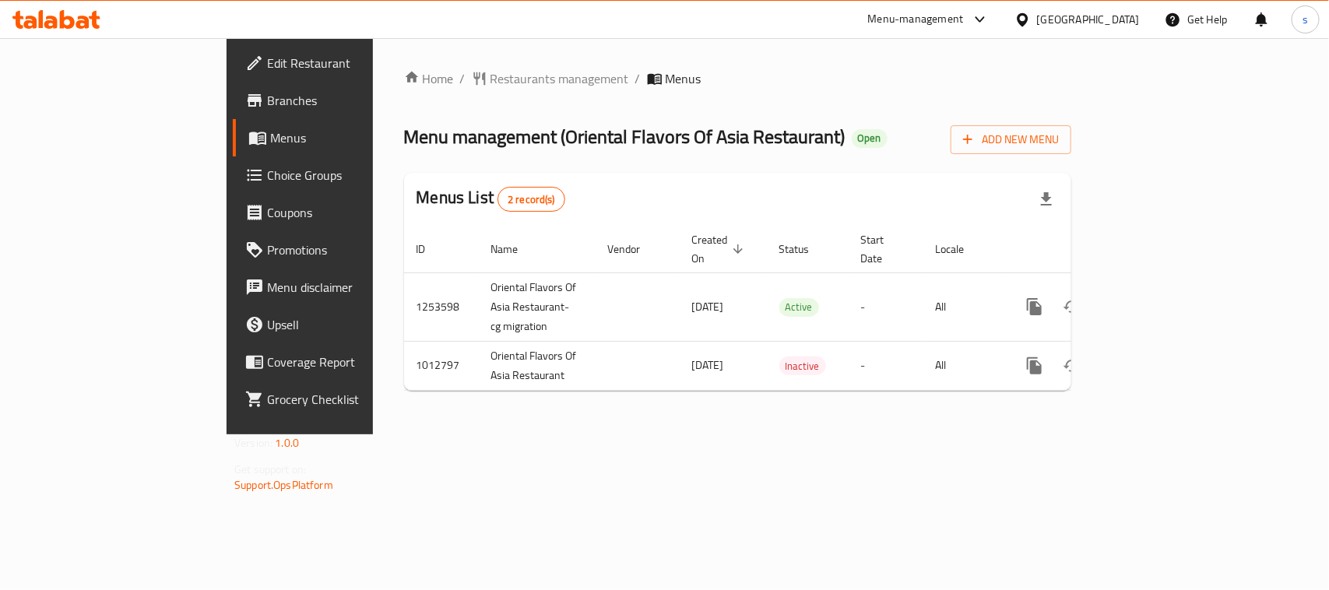
click at [1028, 20] on icon at bounding box center [1022, 18] width 11 height 13
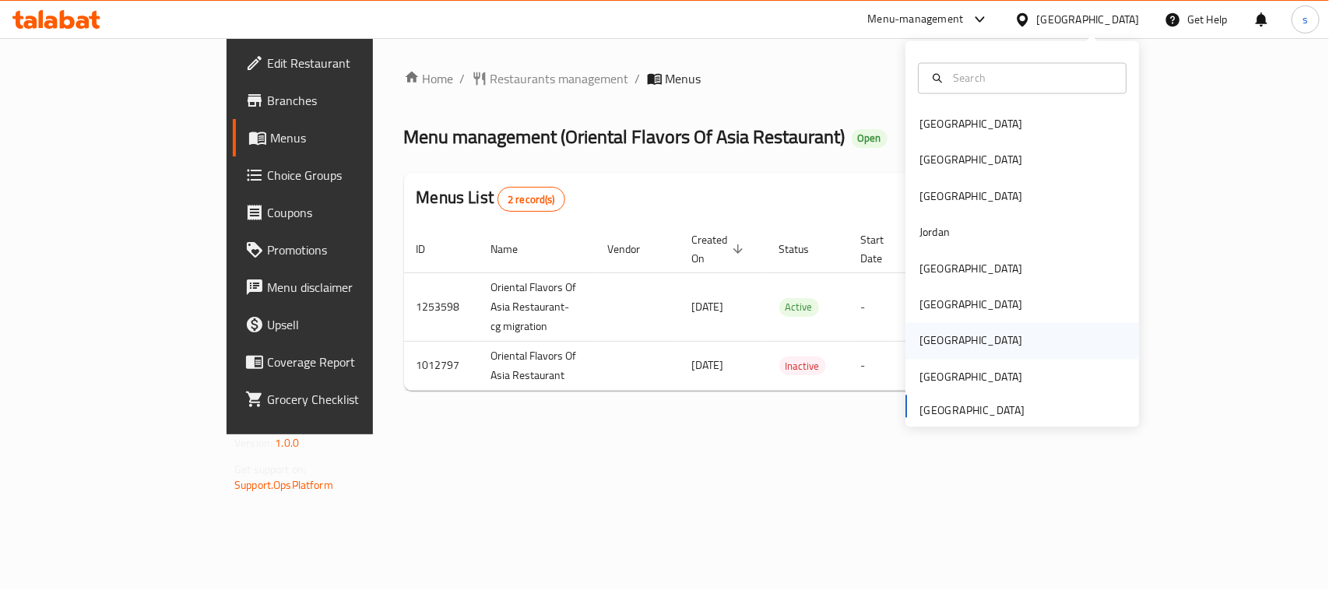
click at [935, 336] on div "[GEOGRAPHIC_DATA]" at bounding box center [971, 341] width 128 height 36
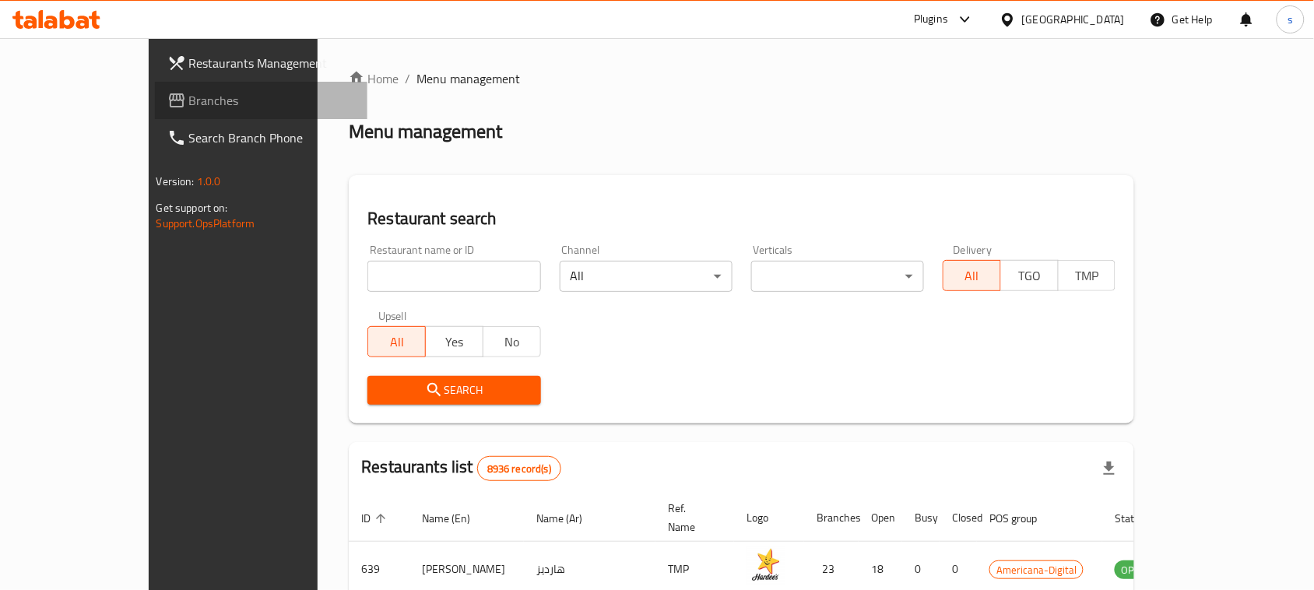
click at [155, 111] on link "Branches" at bounding box center [261, 100] width 213 height 37
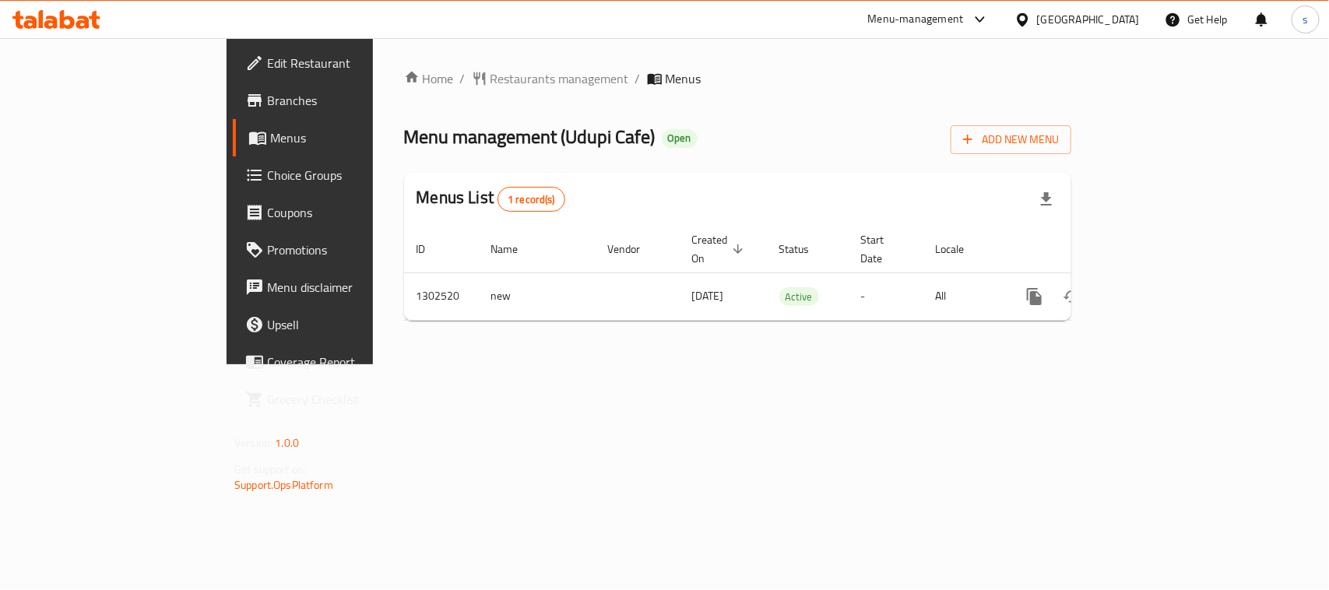
click at [1028, 16] on icon at bounding box center [1022, 18] width 11 height 13
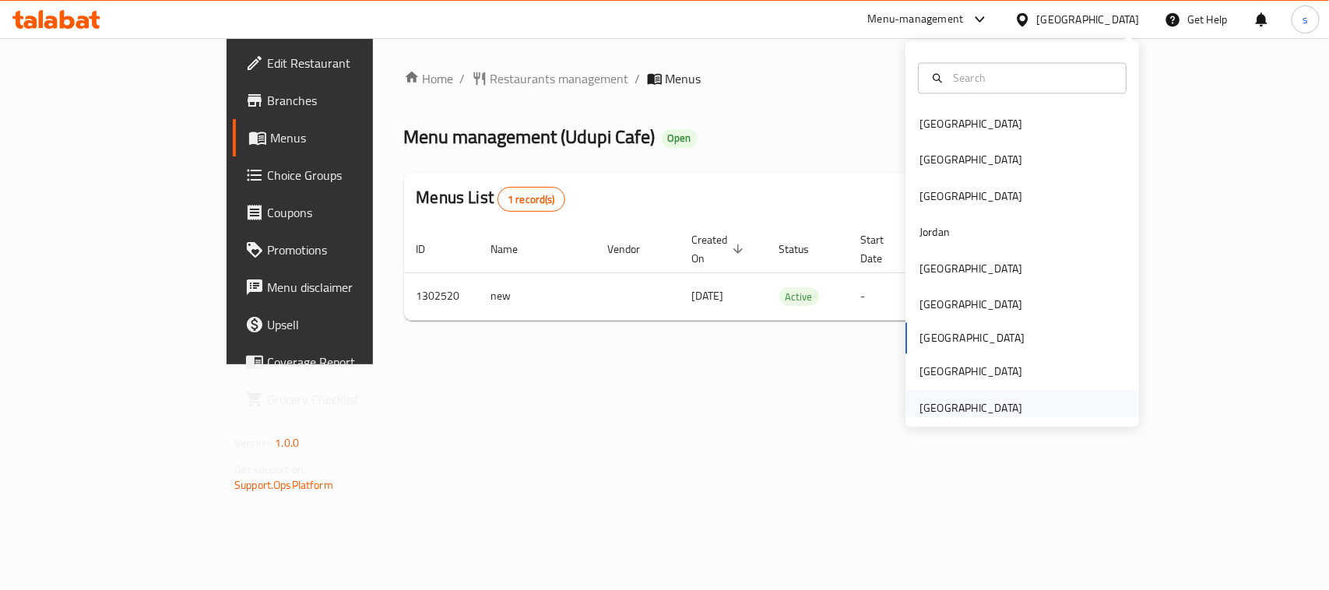
click at [947, 406] on div "[GEOGRAPHIC_DATA]" at bounding box center [970, 407] width 103 height 17
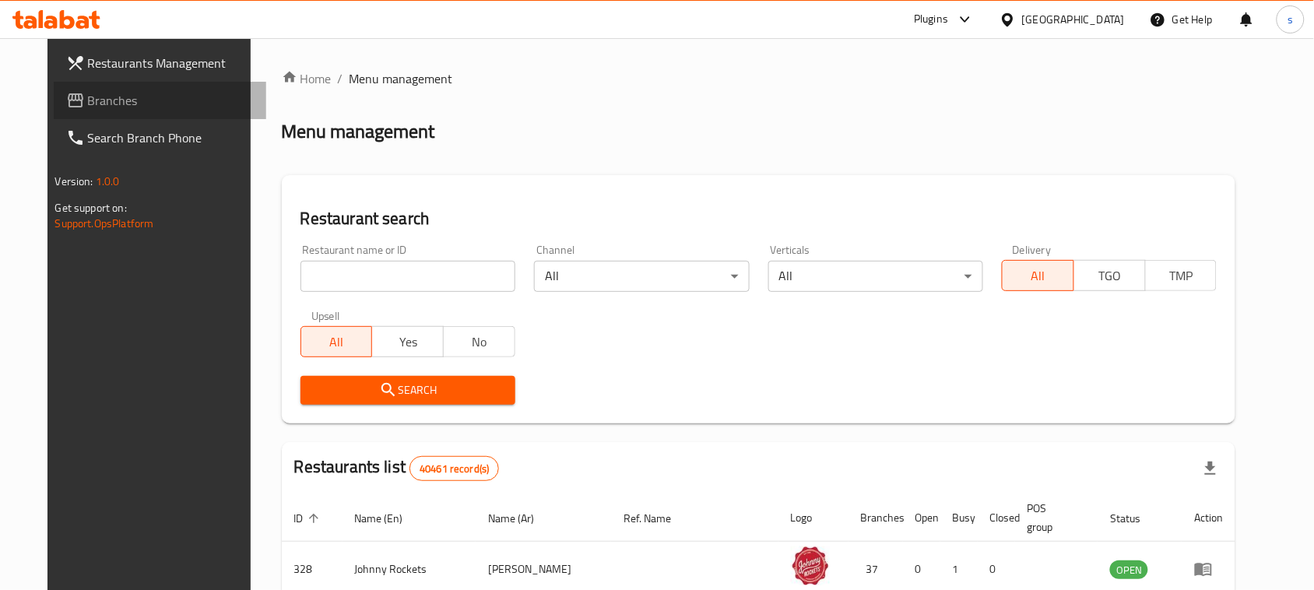
click at [88, 102] on span "Branches" at bounding box center [171, 100] width 167 height 19
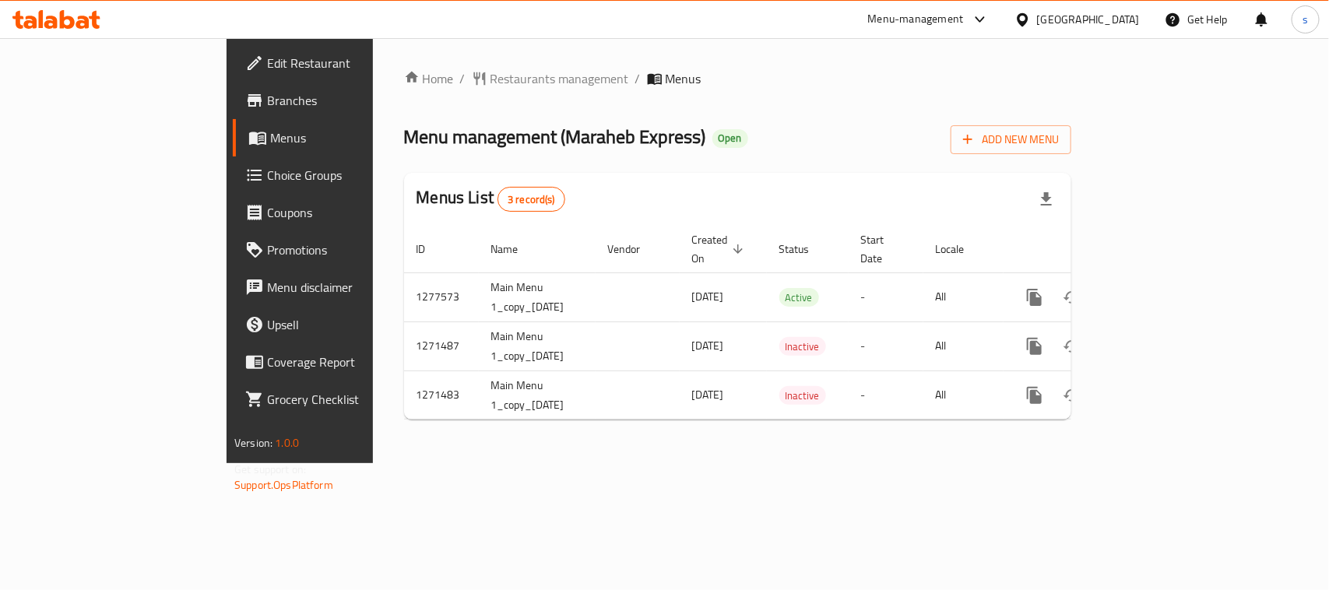
click at [1042, 22] on div "[GEOGRAPHIC_DATA]" at bounding box center [1088, 19] width 103 height 17
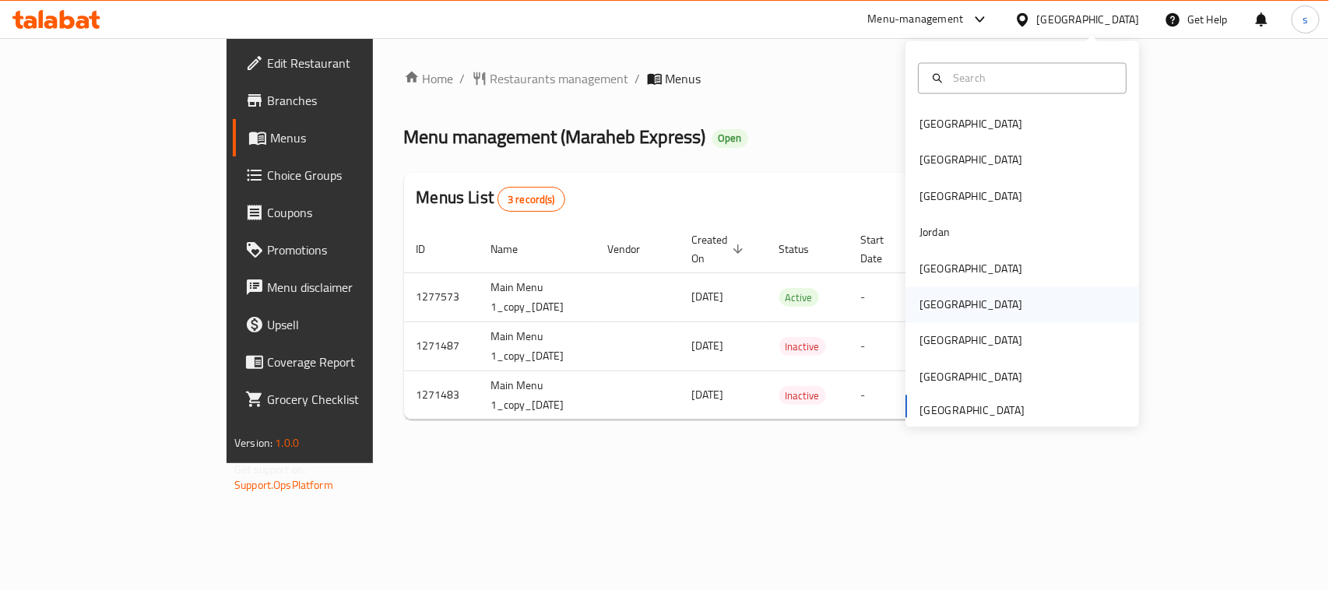
click at [919, 305] on div "[GEOGRAPHIC_DATA]" at bounding box center [970, 305] width 103 height 17
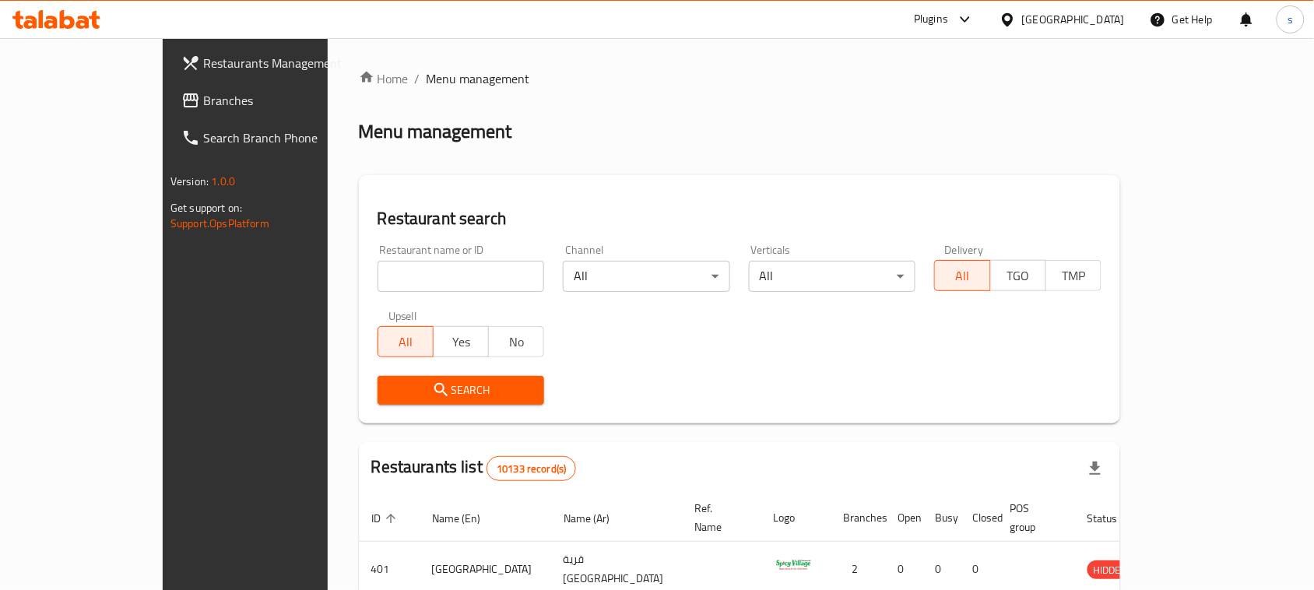
click at [169, 119] on link "Search Branch Phone" at bounding box center [275, 137] width 213 height 37
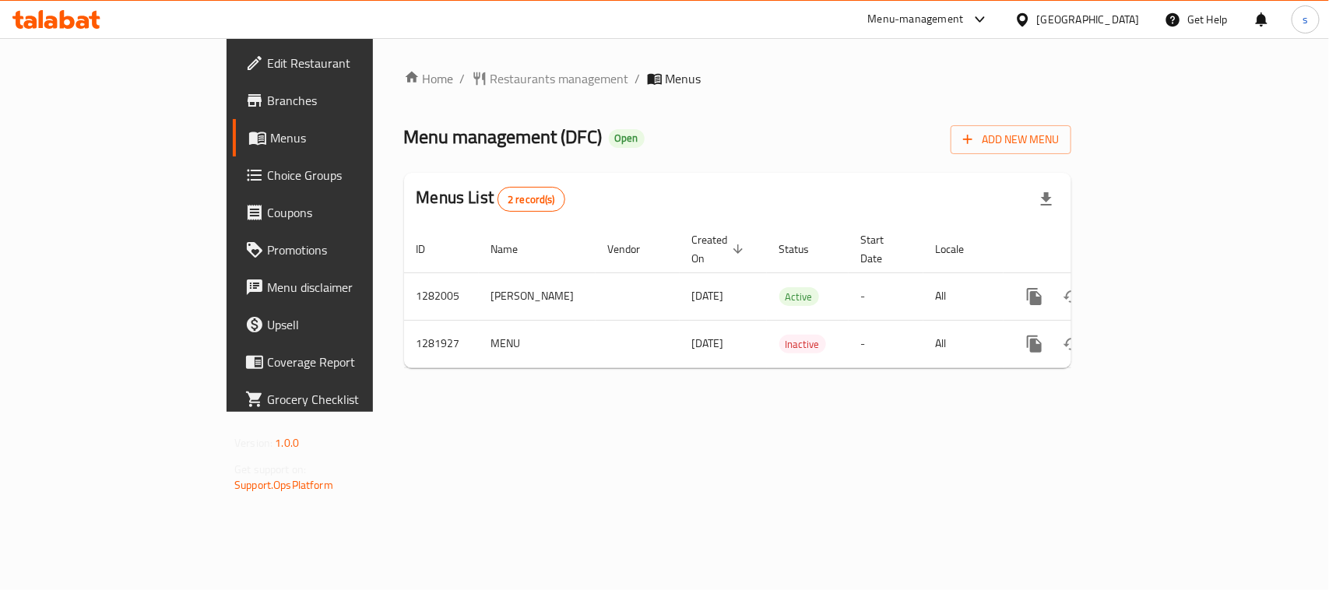
click at [1117, 16] on div "[GEOGRAPHIC_DATA]" at bounding box center [1088, 19] width 103 height 17
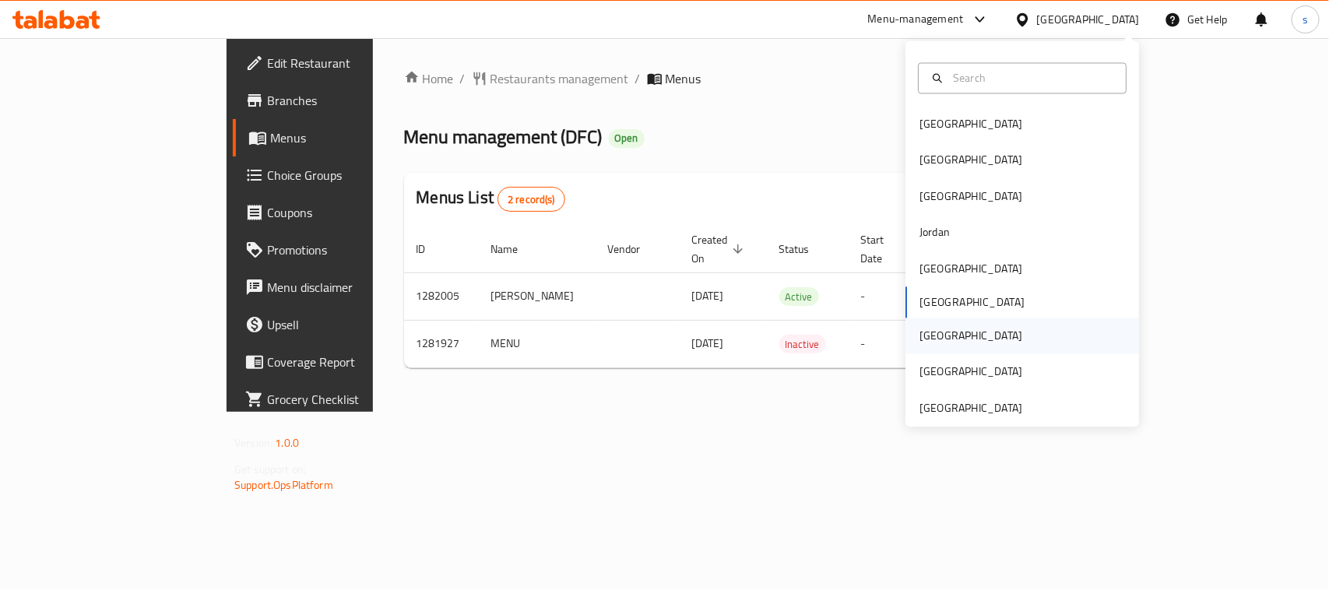
click at [921, 340] on div "[GEOGRAPHIC_DATA]" at bounding box center [970, 336] width 103 height 17
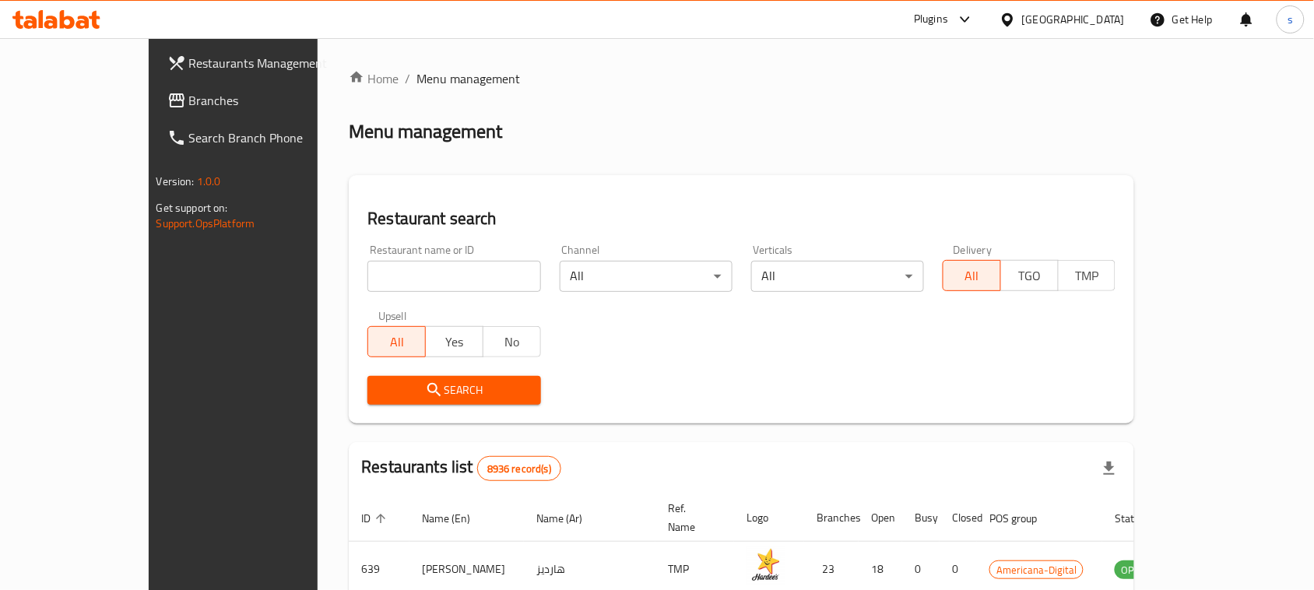
click at [167, 103] on icon at bounding box center [176, 100] width 19 height 19
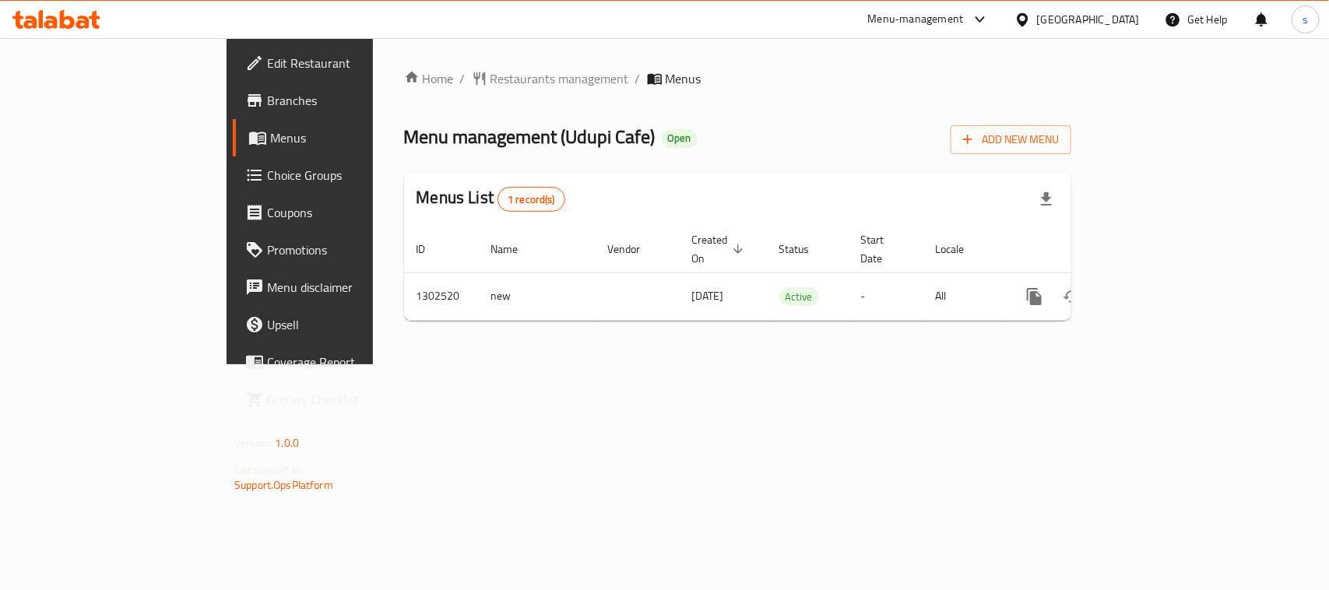
click at [1031, 17] on icon at bounding box center [1022, 20] width 16 height 16
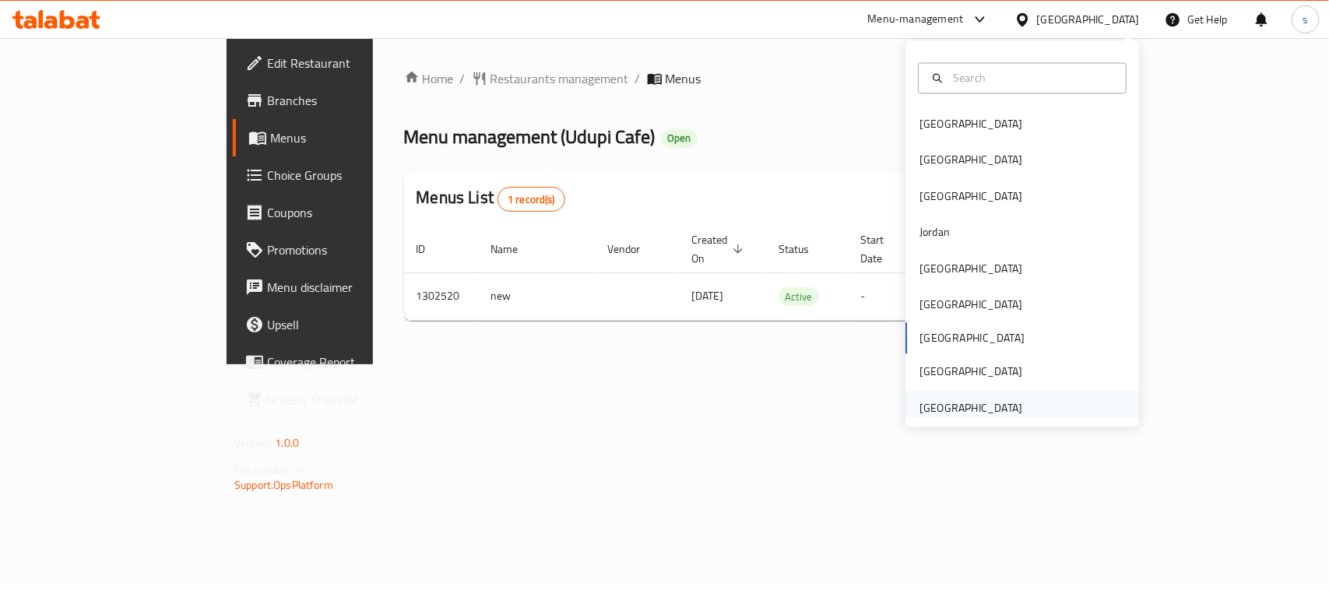
click at [919, 399] on div "[GEOGRAPHIC_DATA]" at bounding box center [970, 407] width 103 height 17
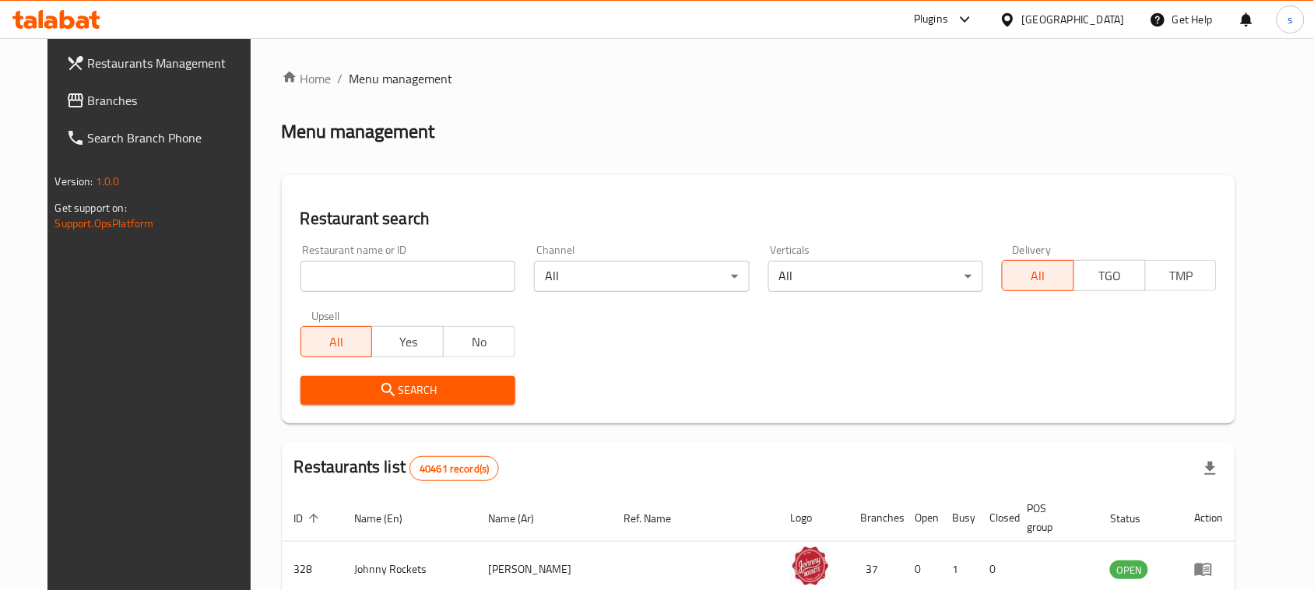
click at [122, 107] on span "Branches" at bounding box center [171, 100] width 167 height 19
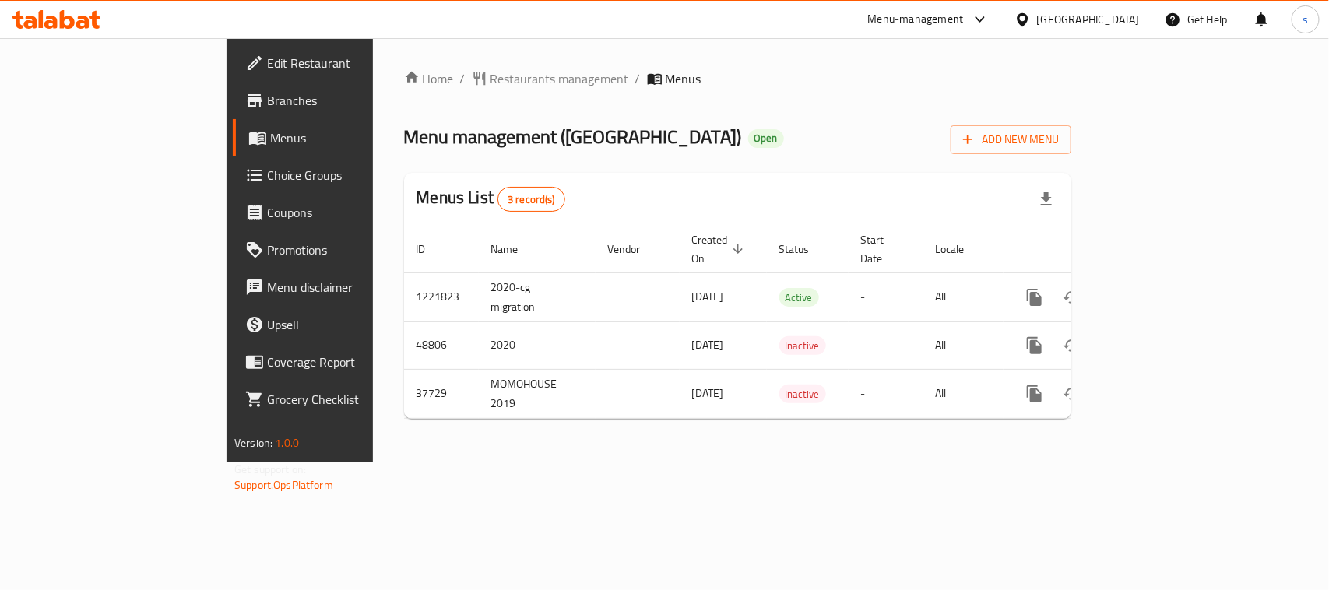
click at [1060, 22] on div "[GEOGRAPHIC_DATA]" at bounding box center [1088, 19] width 103 height 17
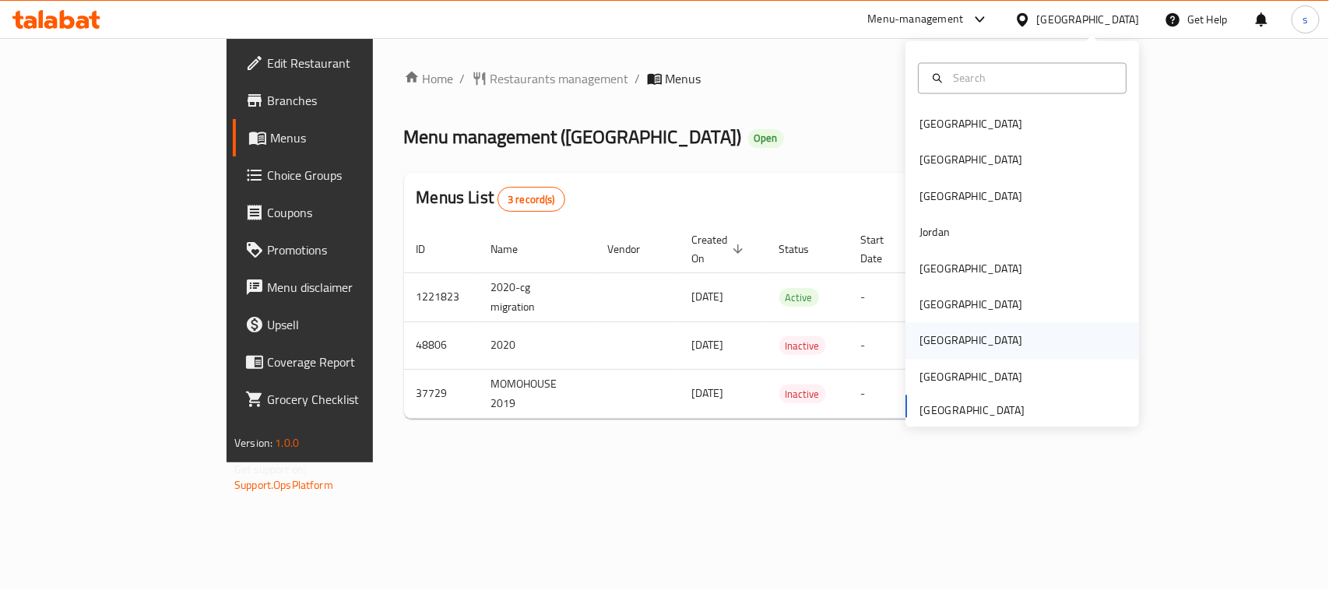
click at [919, 339] on div "[GEOGRAPHIC_DATA]" at bounding box center [970, 340] width 103 height 17
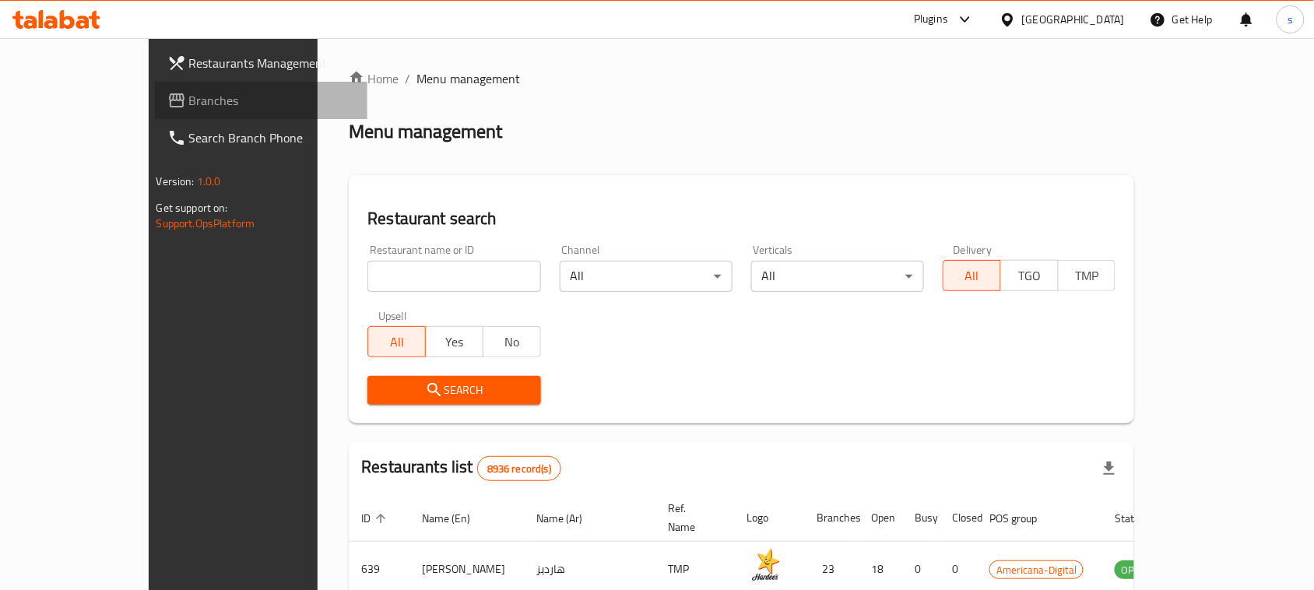
click at [189, 107] on span "Branches" at bounding box center [272, 100] width 167 height 19
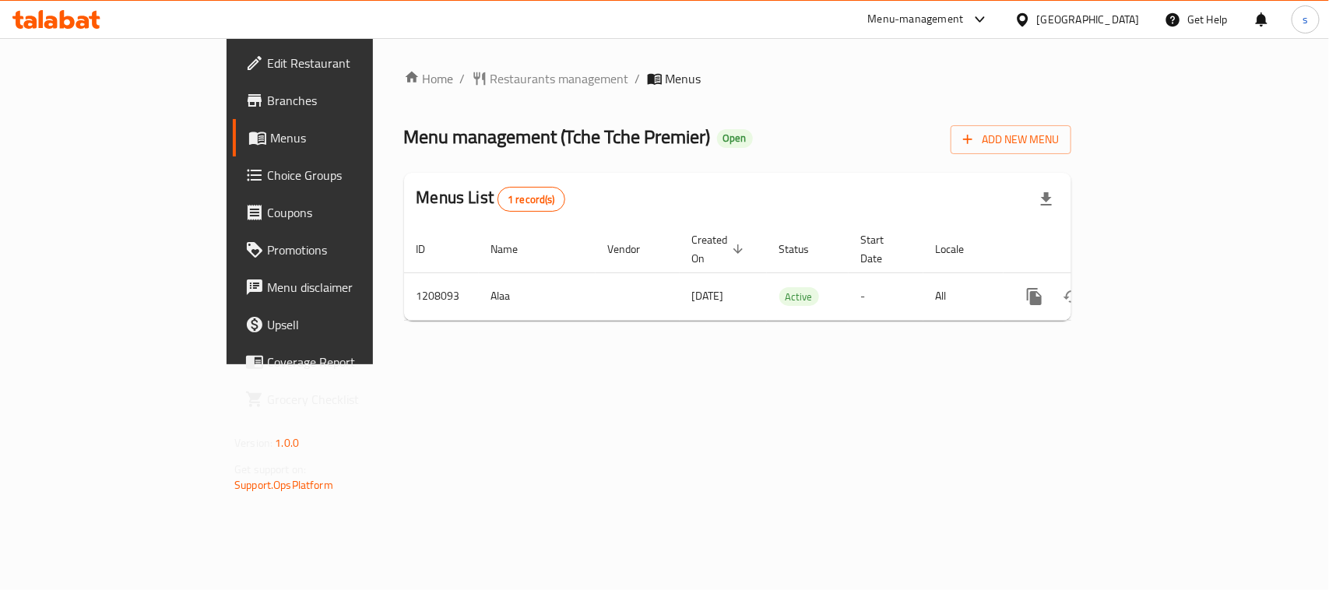
click at [1031, 18] on icon at bounding box center [1022, 20] width 16 height 16
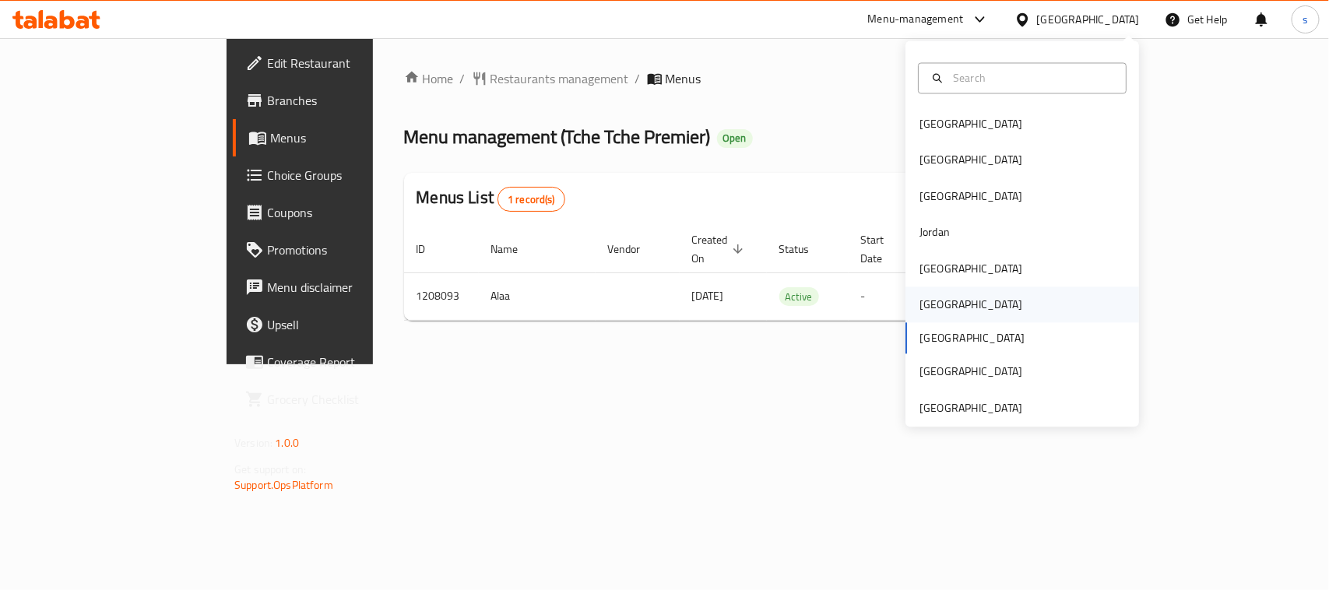
click at [926, 304] on div "[GEOGRAPHIC_DATA]" at bounding box center [970, 305] width 103 height 17
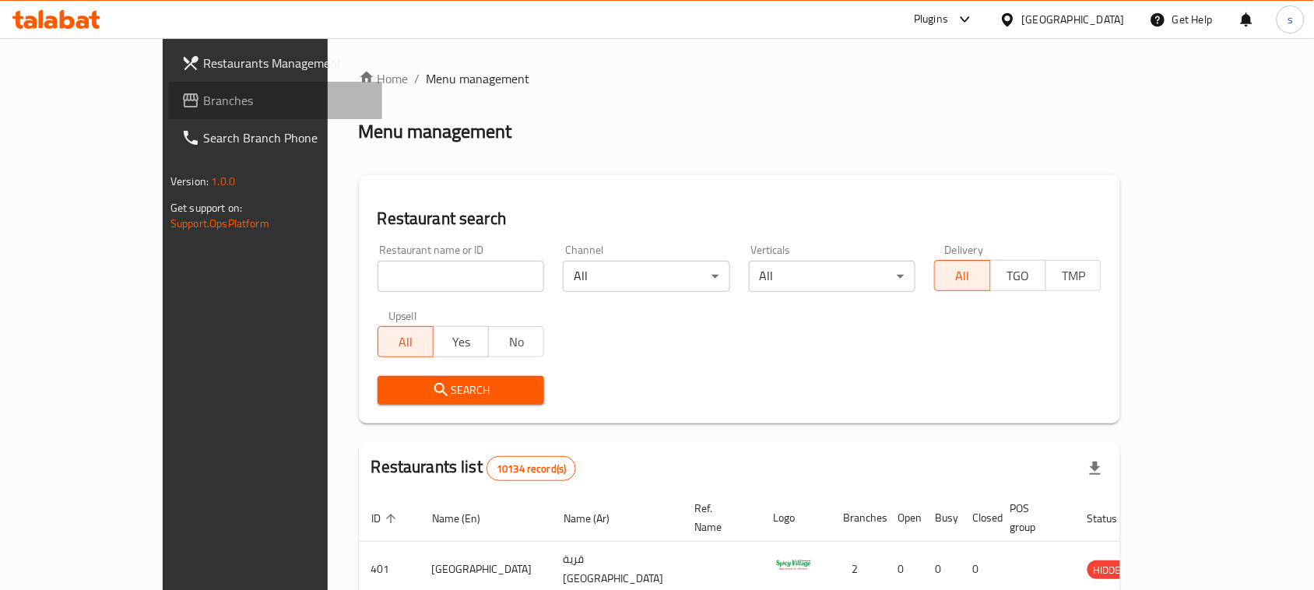
click at [203, 101] on span "Branches" at bounding box center [286, 100] width 167 height 19
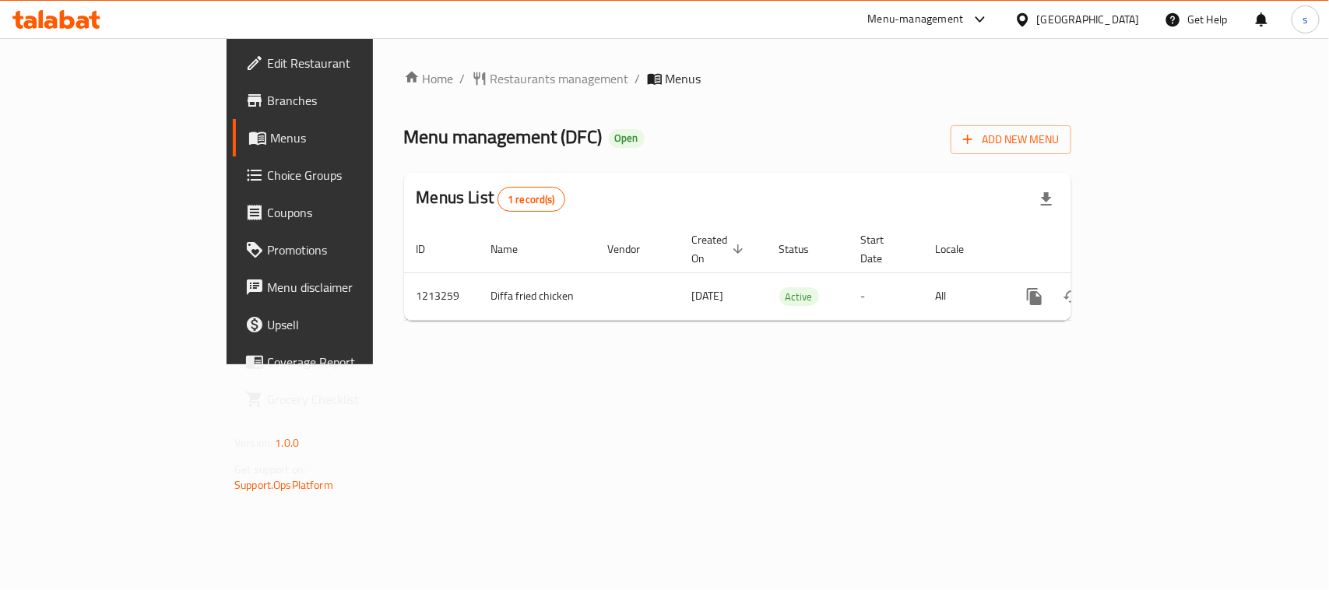
click at [1037, 21] on div at bounding box center [1025, 19] width 23 height 17
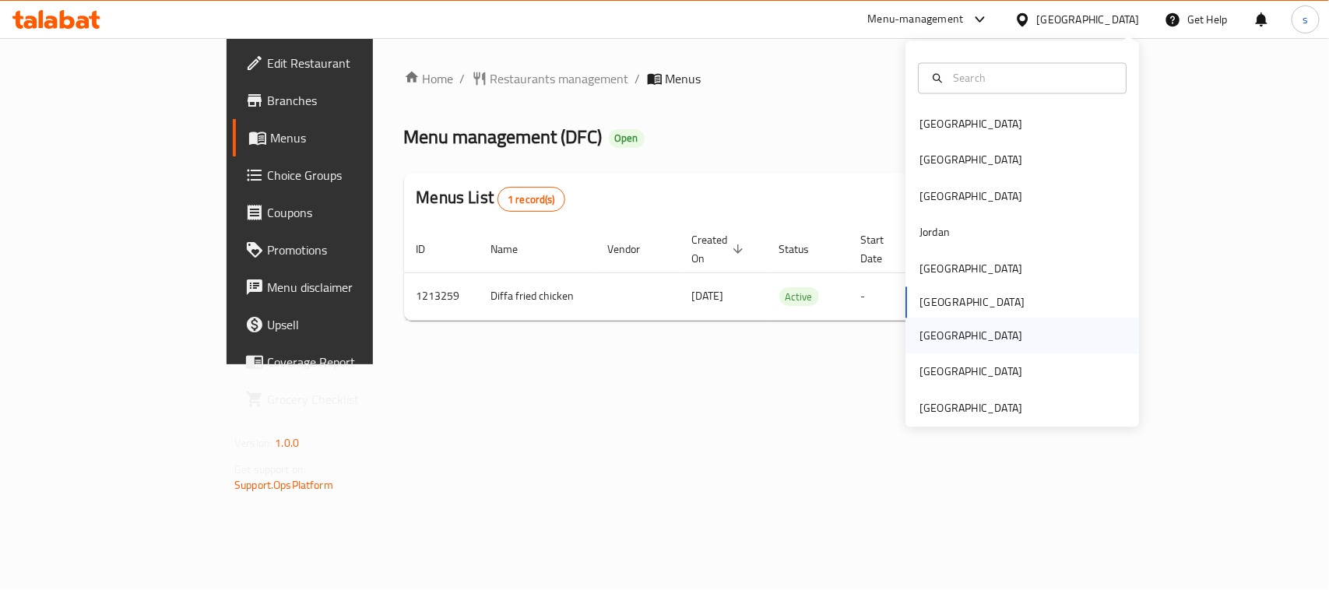
click at [919, 332] on div "[GEOGRAPHIC_DATA]" at bounding box center [970, 336] width 103 height 17
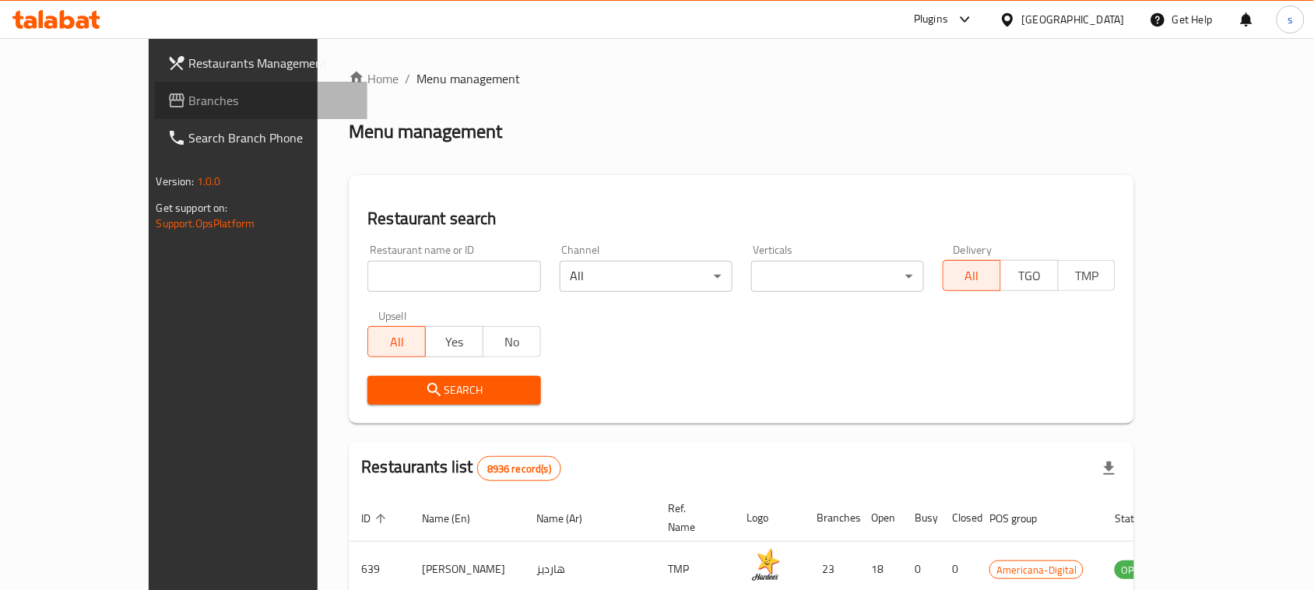
click at [189, 97] on span "Branches" at bounding box center [272, 100] width 167 height 19
